Goal: Information Seeking & Learning: Learn about a topic

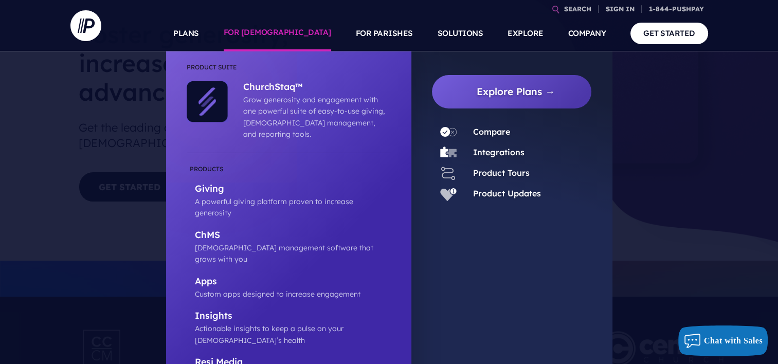
scroll to position [85, 0]
click at [494, 152] on link "Integrations" at bounding box center [498, 152] width 51 height 10
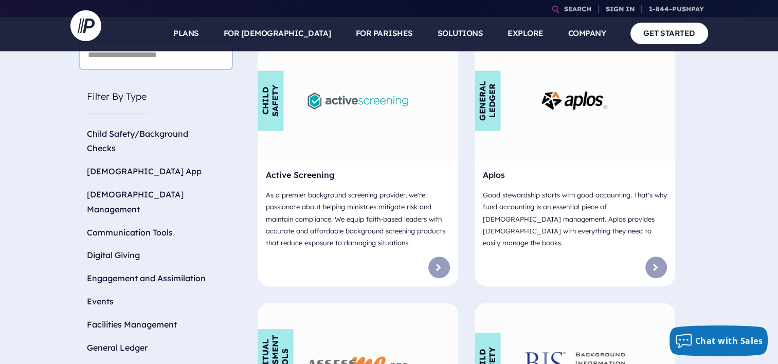
scroll to position [361, 0]
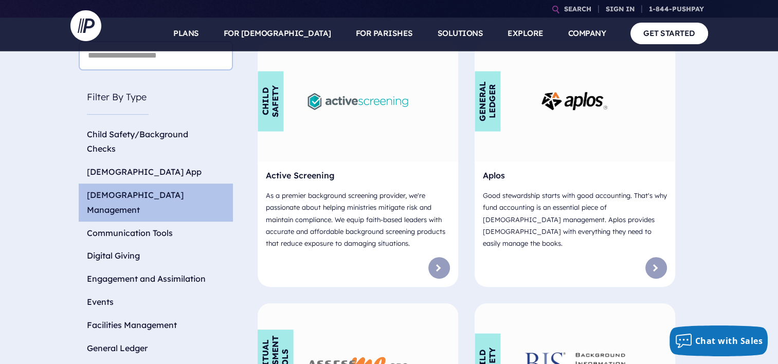
click at [146, 183] on li "Church Management" at bounding box center [156, 202] width 154 height 38
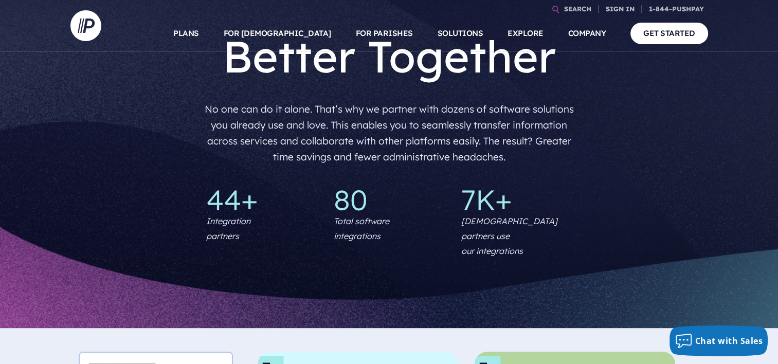
scroll to position [0, 0]
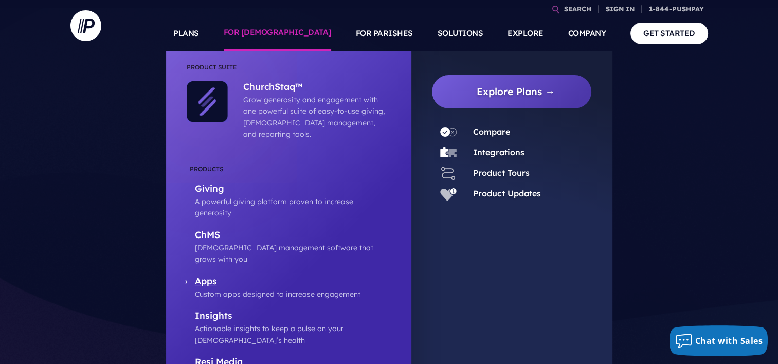
click at [216, 276] on p "Apps" at bounding box center [293, 282] width 196 height 13
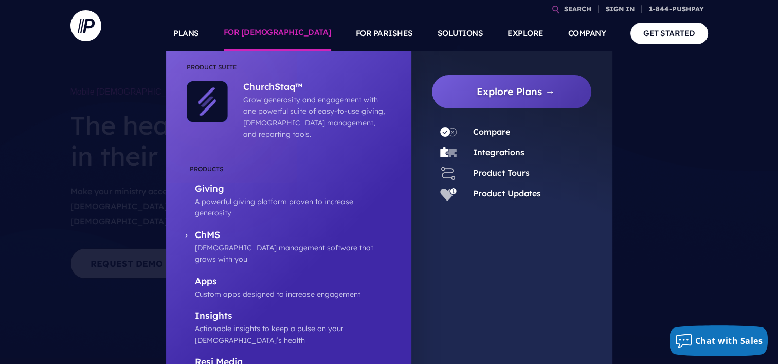
click at [255, 242] on p "[DEMOGRAPHIC_DATA] management software that grows with you" at bounding box center [293, 253] width 196 height 23
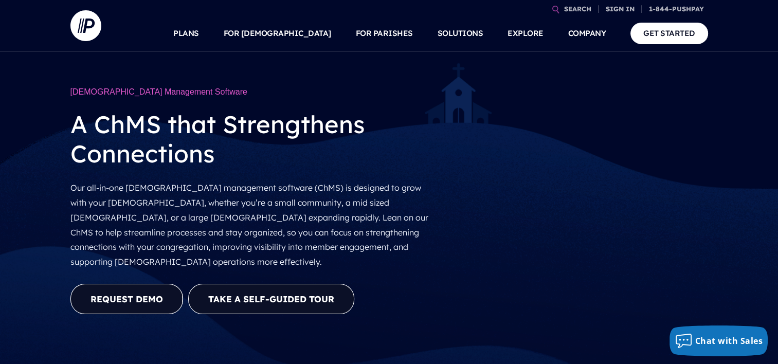
click at [130, 291] on link "REQUEST DEMO" at bounding box center [126, 299] width 113 height 30
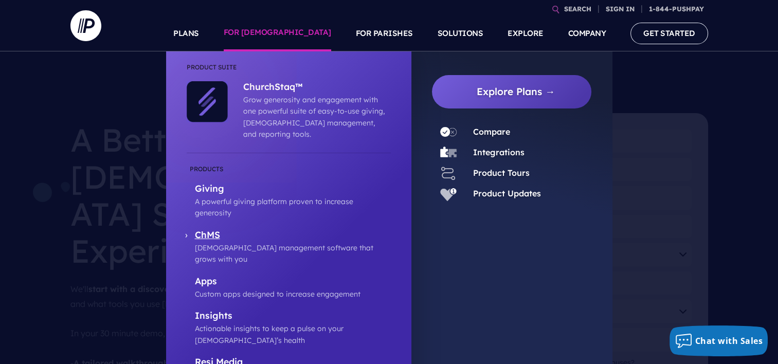
click at [248, 242] on p "[DEMOGRAPHIC_DATA] management software that grows with you" at bounding box center [293, 253] width 196 height 23
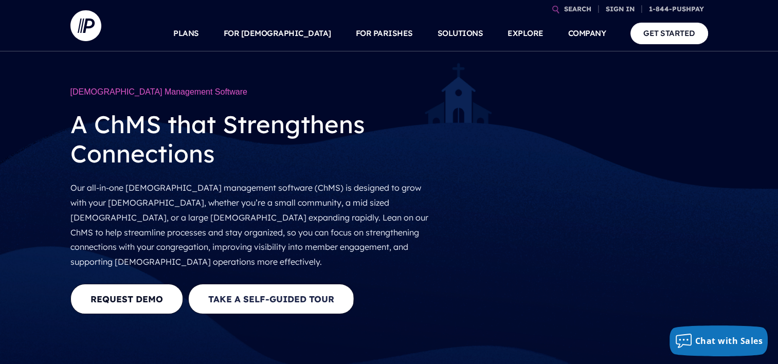
click at [265, 286] on button "Take a Self-guided Tour" at bounding box center [271, 299] width 166 height 30
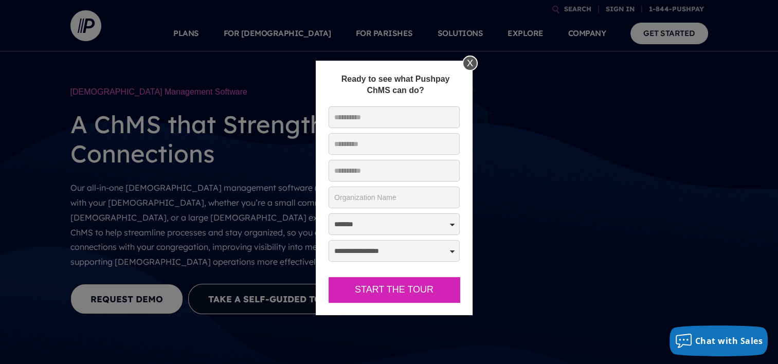
click at [471, 65] on div "X" at bounding box center [469, 63] width 15 height 15
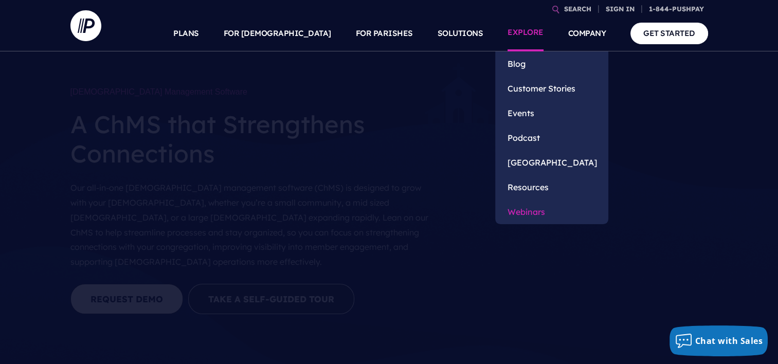
click at [533, 214] on link "Webinars" at bounding box center [551, 211] width 113 height 25
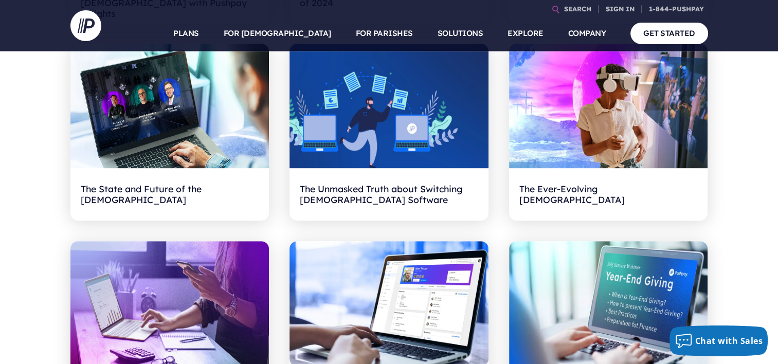
scroll to position [545, 0]
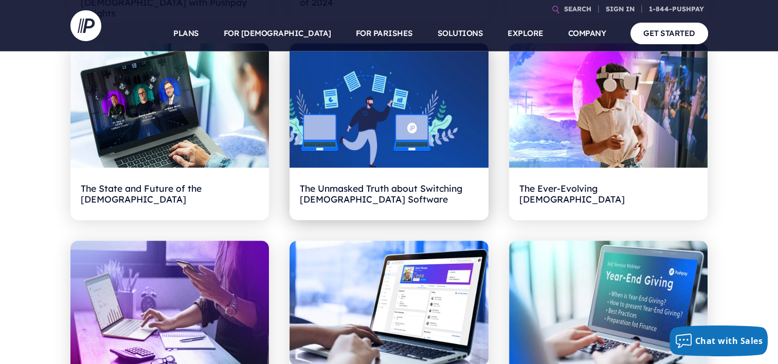
click at [403, 190] on h2 "The Unmasked Truth about Switching Church Software" at bounding box center [389, 194] width 178 height 32
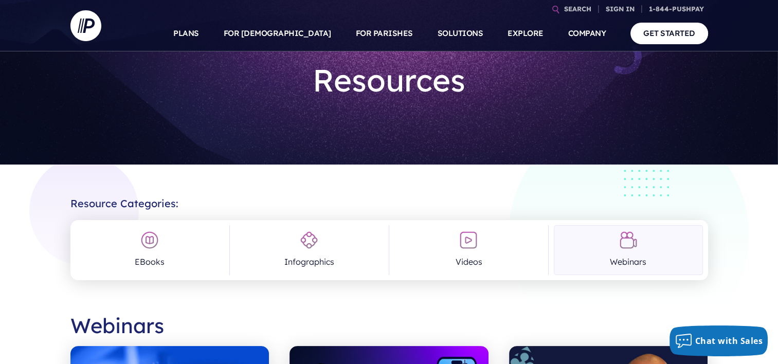
scroll to position [0, 0]
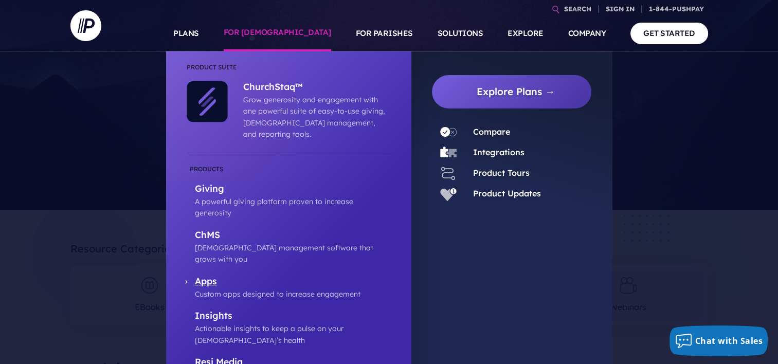
click at [208, 276] on p "Apps" at bounding box center [293, 282] width 196 height 13
